Goal: Complete application form

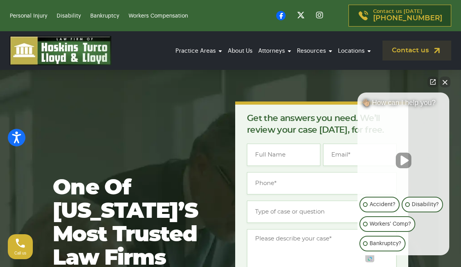
click at [446, 86] on button "Close Intaker Chat Widget" at bounding box center [445, 82] width 11 height 11
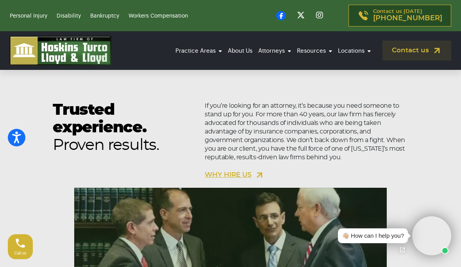
scroll to position [731, 0]
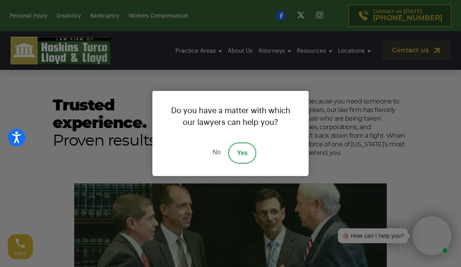
click at [432, 214] on div "Do you have a matter with which our lawyers can help you? No Yes" at bounding box center [230, 133] width 461 height 267
click at [215, 164] on link "No" at bounding box center [216, 153] width 23 height 21
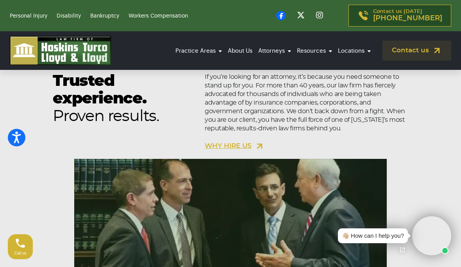
scroll to position [756, 0]
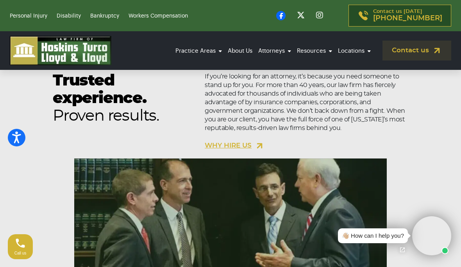
click at [249, 149] on link "WHY HIRE US" at bounding box center [235, 146] width 60 height 10
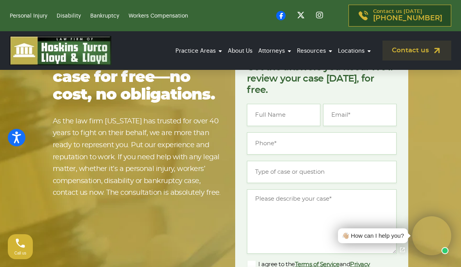
scroll to position [1449, 0]
click at [291, 126] on input "Name *" at bounding box center [284, 115] width 74 height 22
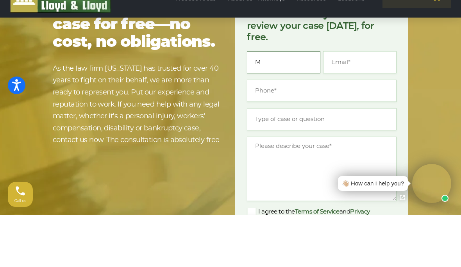
type input "Ma"
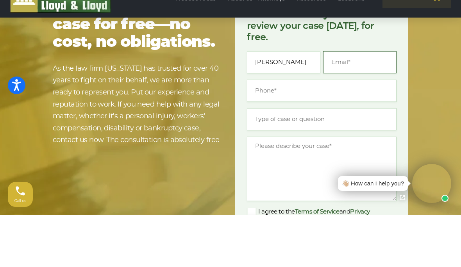
click at [361, 104] on input "Email *" at bounding box center [360, 115] width 74 height 22
click at [301, 104] on input "Martha" at bounding box center [284, 115] width 74 height 22
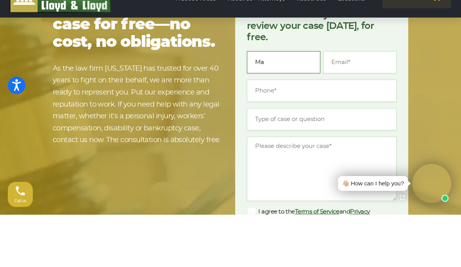
type input "M"
type input "Ma"
type input "Martha"
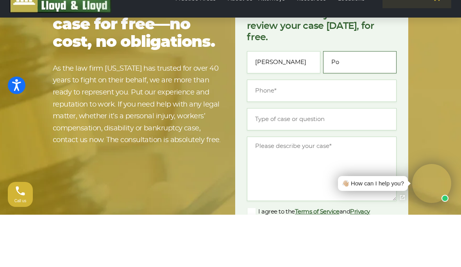
type input "P"
click at [288, 104] on input "Martha" at bounding box center [284, 115] width 74 height 22
type input "[PERSON_NAME]"
click at [369, 104] on input "Email *" at bounding box center [360, 115] width 74 height 22
type input "[PERSON_NAME][EMAIL_ADDRESS][DOMAIN_NAME]"
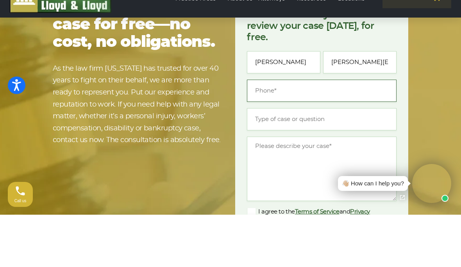
click at [351, 132] on input "Phone *" at bounding box center [322, 143] width 150 height 22
type input "[PHONE_NUMBER]"
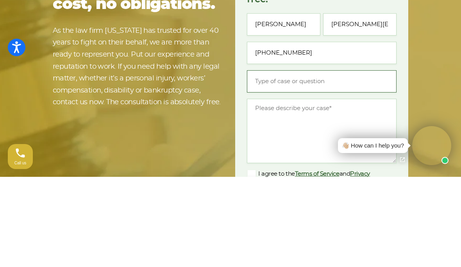
click at [323, 161] on input "Type of case or question *" at bounding box center [322, 172] width 150 height 22
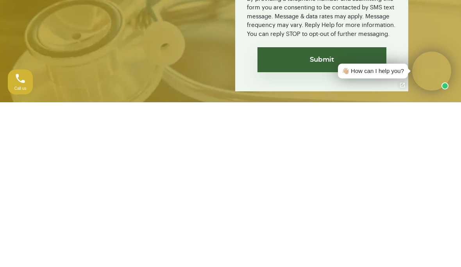
scroll to position [1602, 0]
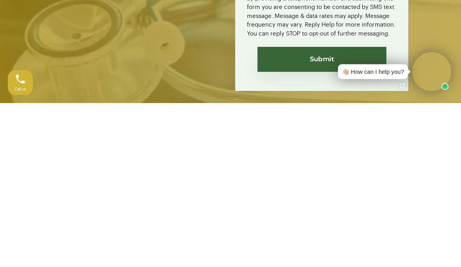
type input "We are in need of completing a will and trust is this some you do?"
click at [334, 212] on input "Submit" at bounding box center [322, 224] width 129 height 25
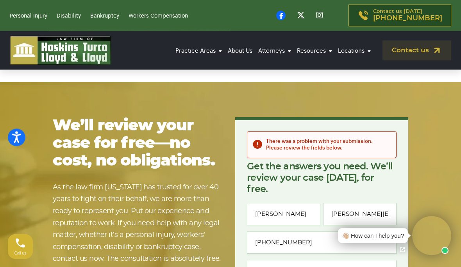
scroll to position [1383, 0]
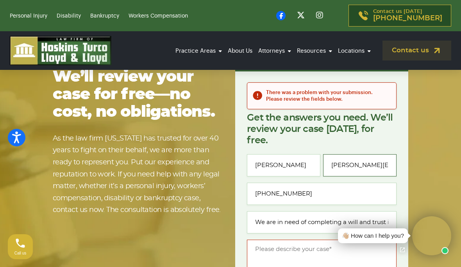
click at [388, 177] on input "[PERSON_NAME][EMAIL_ADDRESS][DOMAIN_NAME]" at bounding box center [360, 165] width 74 height 22
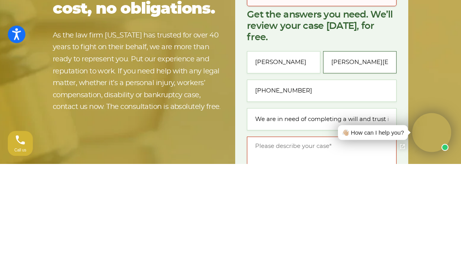
type input "[PERSON_NAME][EMAIL_ADDRESS][DOMAIN_NAME]"
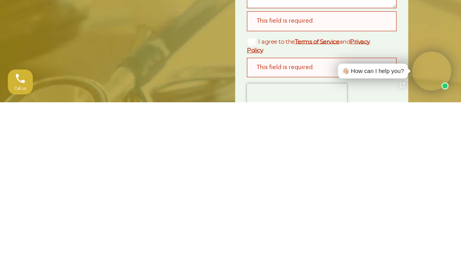
scroll to position [1563, 0]
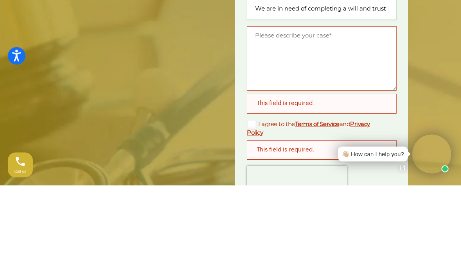
click at [330, 108] on textarea "Message *" at bounding box center [322, 140] width 150 height 65
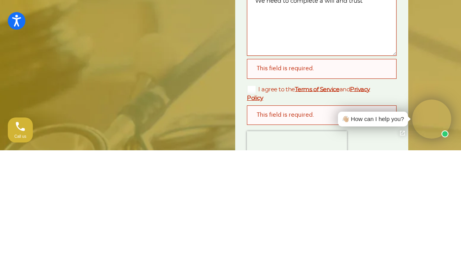
type textarea "We need to complete a will and trust"
click at [372, 176] on div "This field is required." at bounding box center [322, 186] width 150 height 20
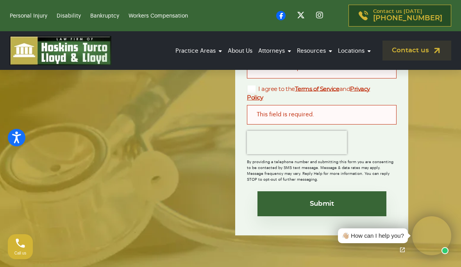
click at [353, 78] on div "This field is required." at bounding box center [322, 69] width 150 height 20
click at [360, 125] on div "This field is required." at bounding box center [322, 115] width 150 height 20
click at [255, 102] on label "I agree to the Terms of Service and Privacy Policy" at bounding box center [315, 93] width 137 height 17
click at [0, 0] on input "I agree to the Terms of Service and Privacy Policy" at bounding box center [0, 0] width 0 height 0
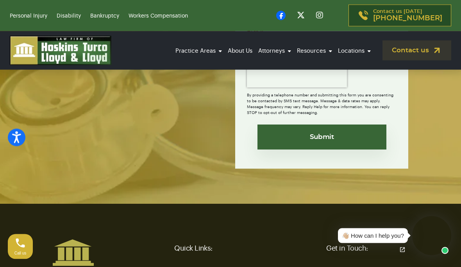
scroll to position [1754, 0]
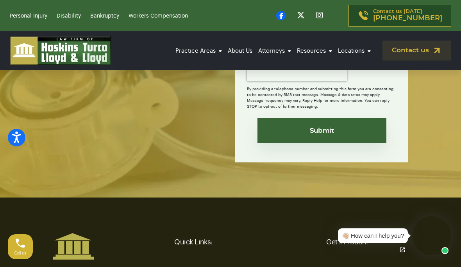
click at [326, 143] on input "Submit" at bounding box center [322, 130] width 129 height 25
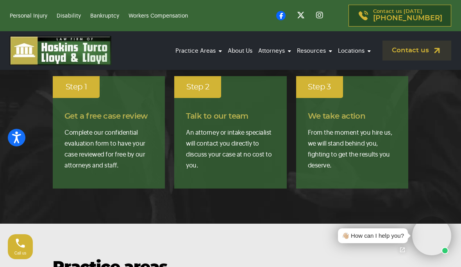
scroll to position [402, 0]
